Goal: Task Accomplishment & Management: Complete application form

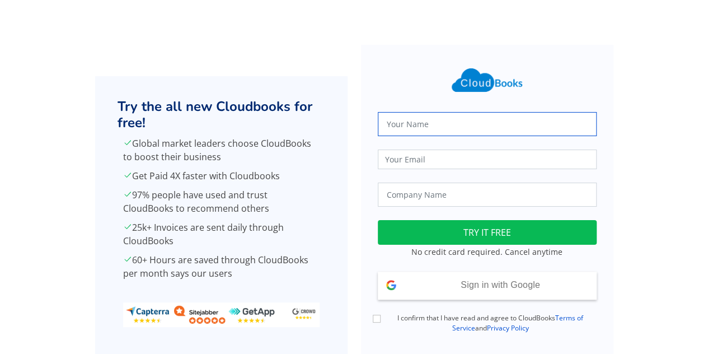
click at [413, 129] on input "text" at bounding box center [487, 124] width 219 height 24
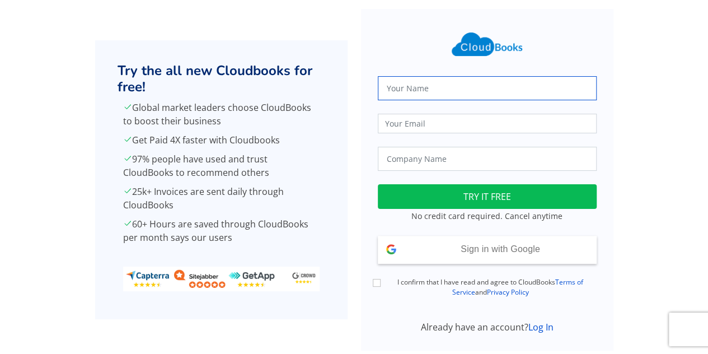
scroll to position [65, 0]
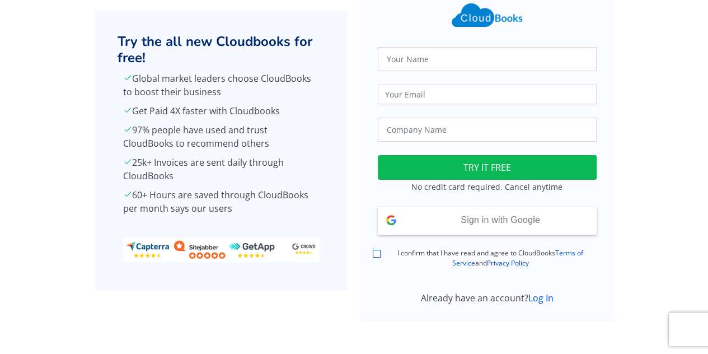
click at [380, 253] on input "I confirm that I have read and agree to CloudBooks Terms of Service and Privacy…" at bounding box center [377, 254] width 8 height 8
checkbox input "true"
click at [471, 218] on span "Sign in with Google" at bounding box center [501, 220] width 80 height 10
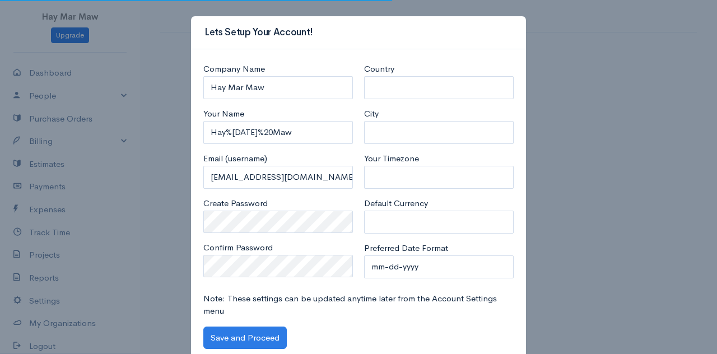
select select "[GEOGRAPHIC_DATA]"
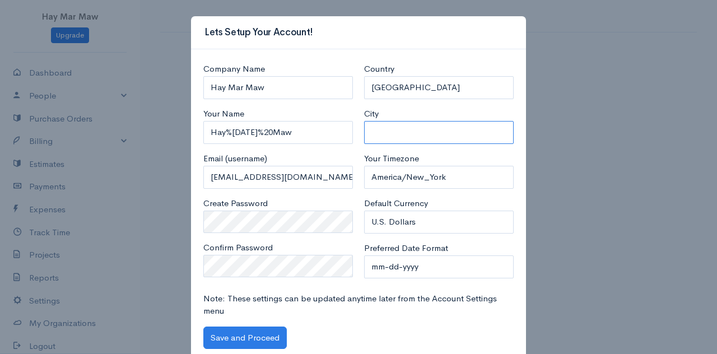
click at [395, 126] on input "City" at bounding box center [438, 132] width 149 height 23
type input "y"
type input "Yangon"
click at [458, 176] on select "Africa/Abidjan Africa/Accra Africa/Addis_Ababa Africa/Algiers Africa/Asmara Afr…" at bounding box center [438, 177] width 149 height 23
click at [515, 195] on div "Company Name Hay Mar Maw Your Name Hay%20Mar%20Maw Email (username) marh49728@g…" at bounding box center [358, 208] width 335 height 319
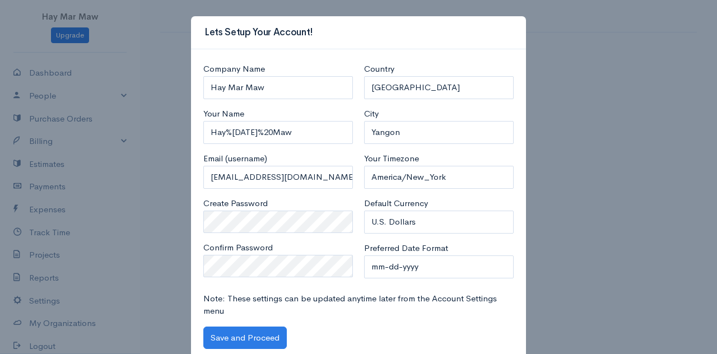
scroll to position [27, 0]
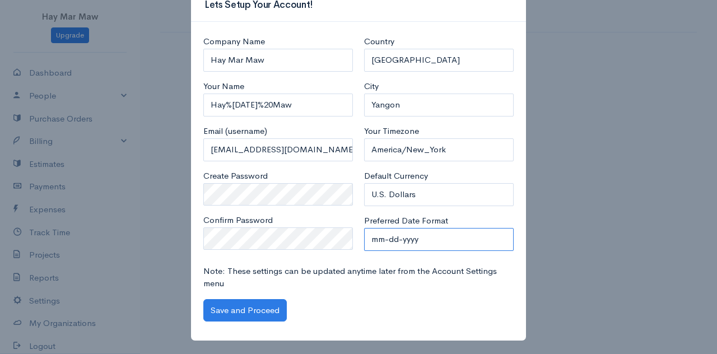
click at [424, 235] on select "mm-dd-yyyy mm/dd/yyyy dd-mm-yyyy dd/mm/yyyy yyyy-mm-dd yyyy/mm/dd" at bounding box center [438, 239] width 149 height 23
click at [427, 234] on select "mm-dd-yyyy mm/dd/yyyy dd-mm-yyyy dd/mm/yyyy yyyy-mm-dd yyyy/mm/dd" at bounding box center [438, 239] width 149 height 23
click at [427, 235] on select "mm-dd-yyyy mm/dd/yyyy dd-mm-yyyy dd/mm/yyyy yyyy-mm-dd yyyy/mm/dd" at bounding box center [438, 239] width 149 height 23
select select "dd-mm-yyyy"
click at [364, 228] on select "mm-dd-yyyy mm/dd/yyyy dd-mm-yyyy dd/mm/yyyy yyyy-mm-dd yyyy/mm/dd" at bounding box center [438, 239] width 149 height 23
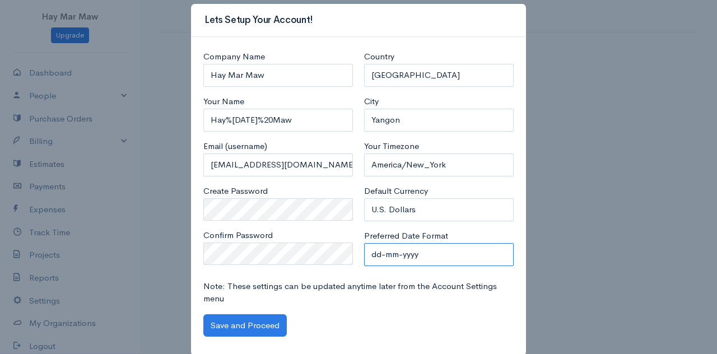
scroll to position [0, 0]
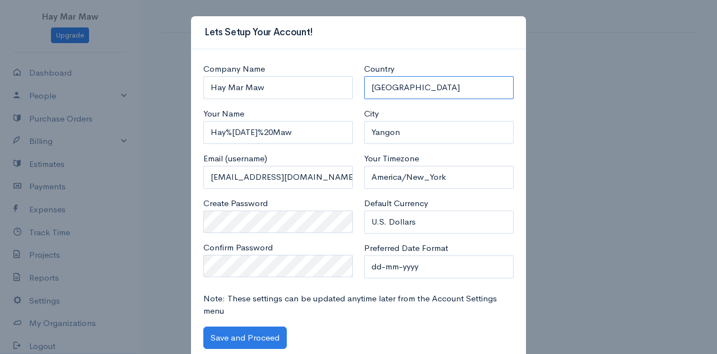
click at [422, 86] on select "United States Canada United Kingdom Afghanistan Albania Algeria American Samoa …" at bounding box center [438, 87] width 149 height 23
click at [517, 58] on div "Company Name Hay Mar Maw Your Name Hay%20Mar%20Maw Email (username) marh49728@g…" at bounding box center [358, 208] width 335 height 319
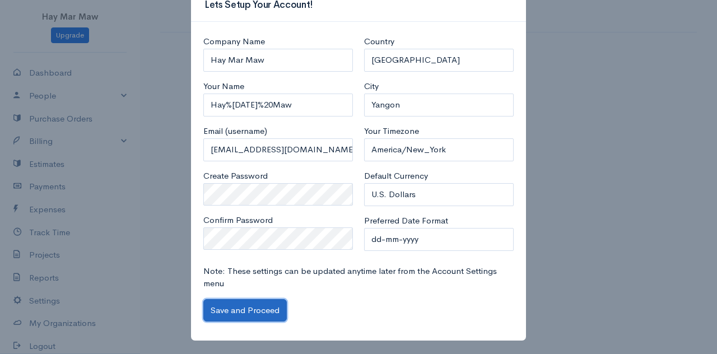
click at [244, 307] on button "Save and Proceed" at bounding box center [244, 310] width 83 height 23
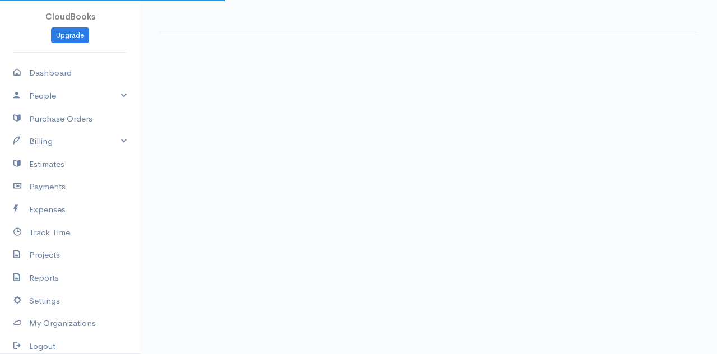
select select "365"
